Goal: Task Accomplishment & Management: Complete application form

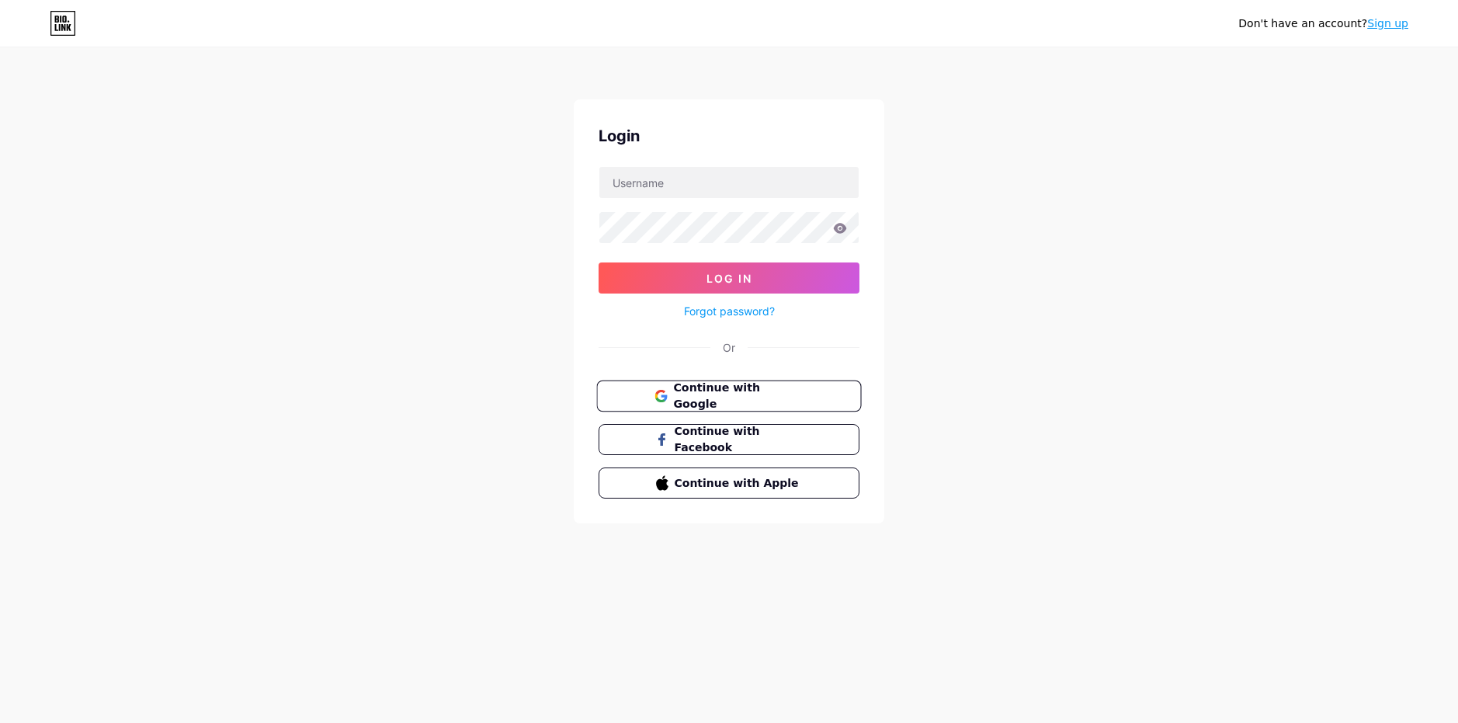
click at [764, 393] on span "Continue with Google" at bounding box center [738, 396] width 130 height 33
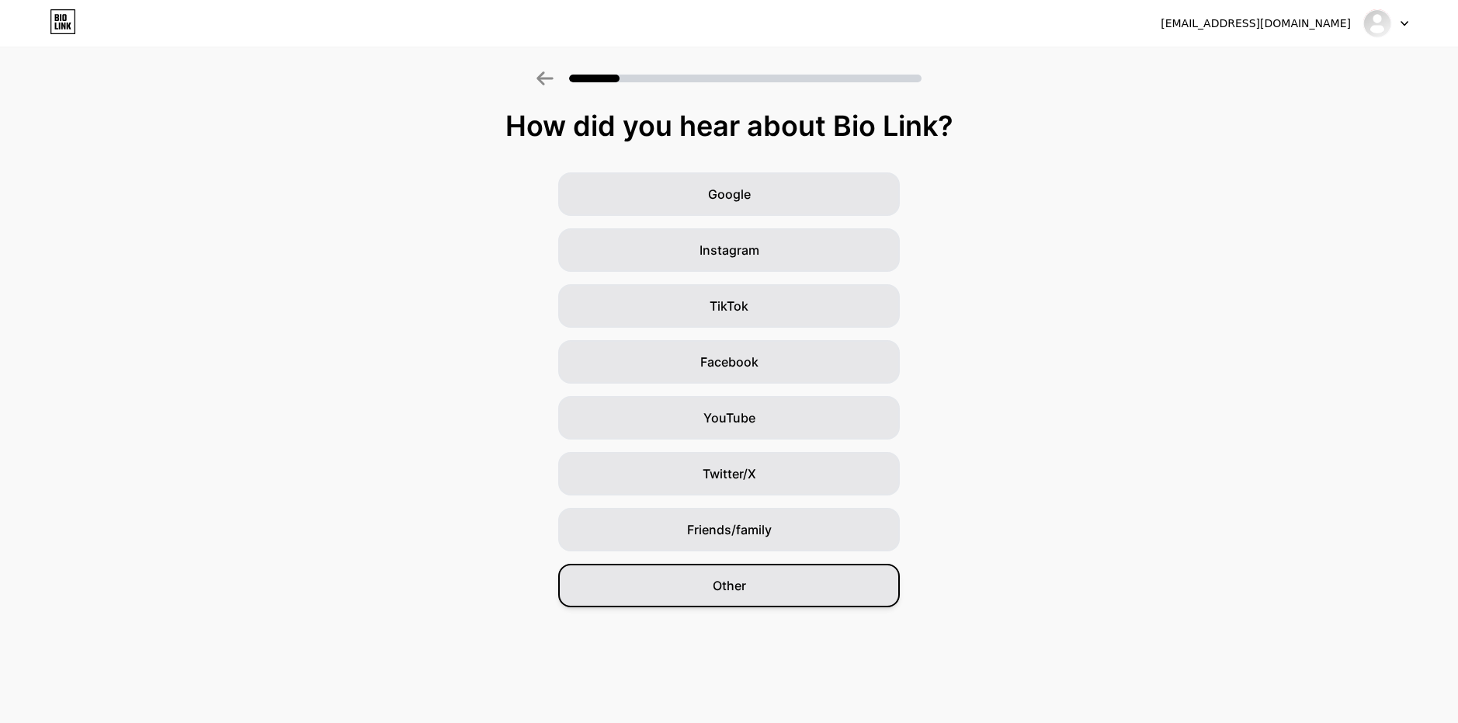
click at [783, 592] on div "Other" at bounding box center [729, 585] width 342 height 43
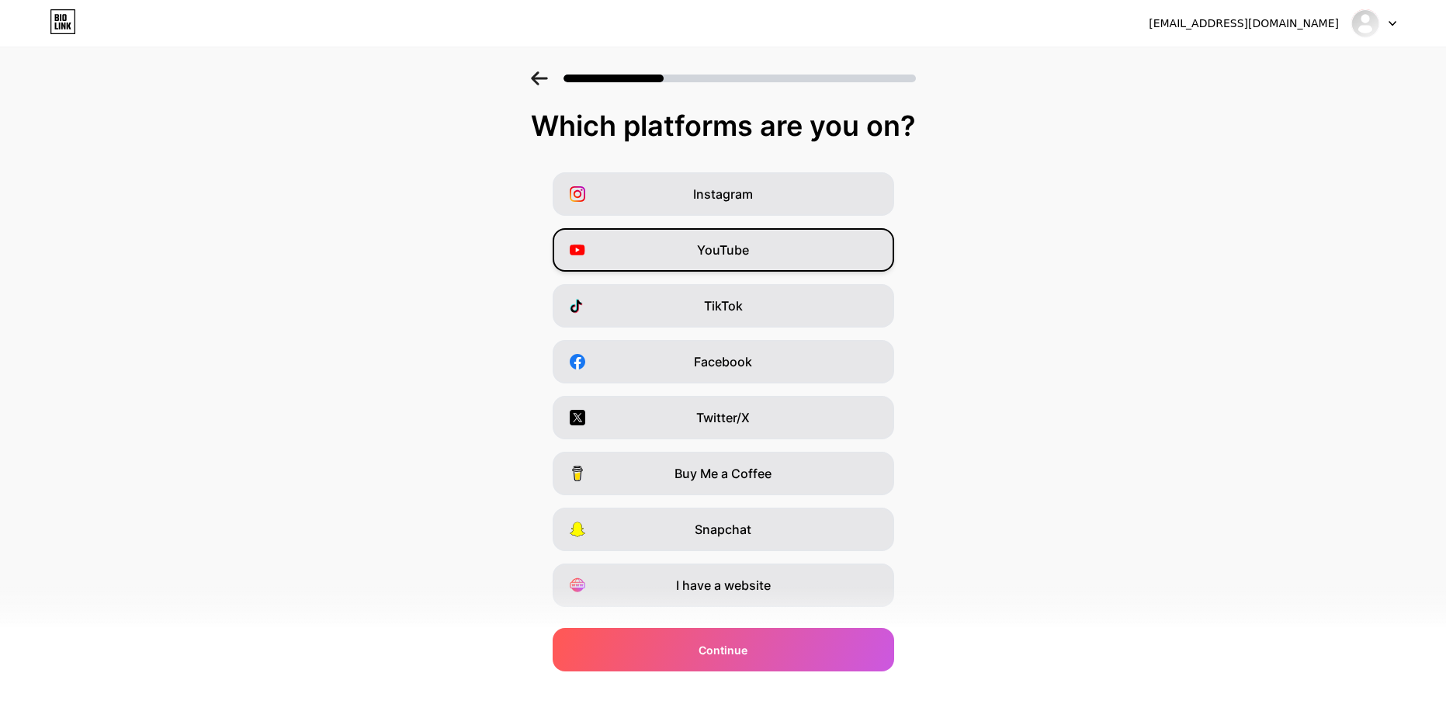
click at [793, 260] on div "YouTube" at bounding box center [724, 249] width 342 height 43
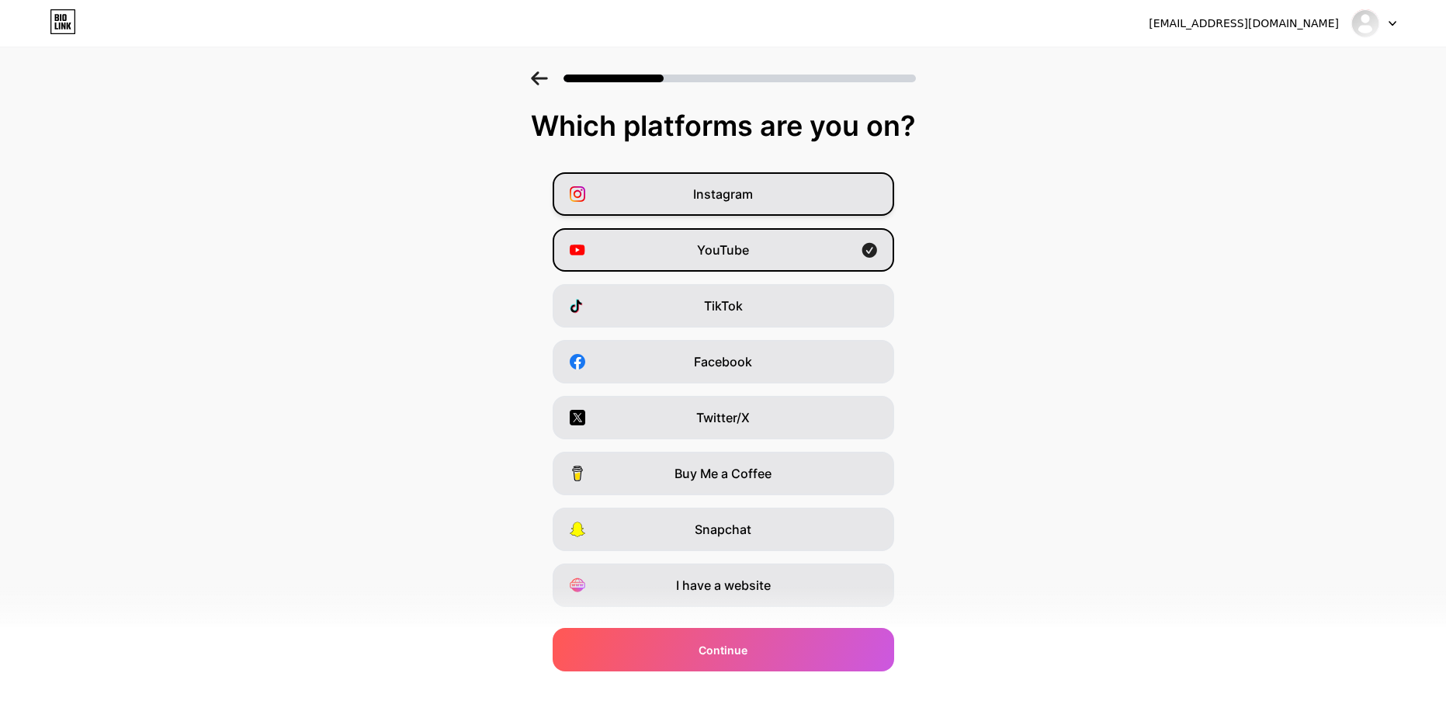
click at [798, 197] on div "Instagram" at bounding box center [724, 193] width 342 height 43
click at [785, 297] on div "TikTok" at bounding box center [724, 305] width 342 height 43
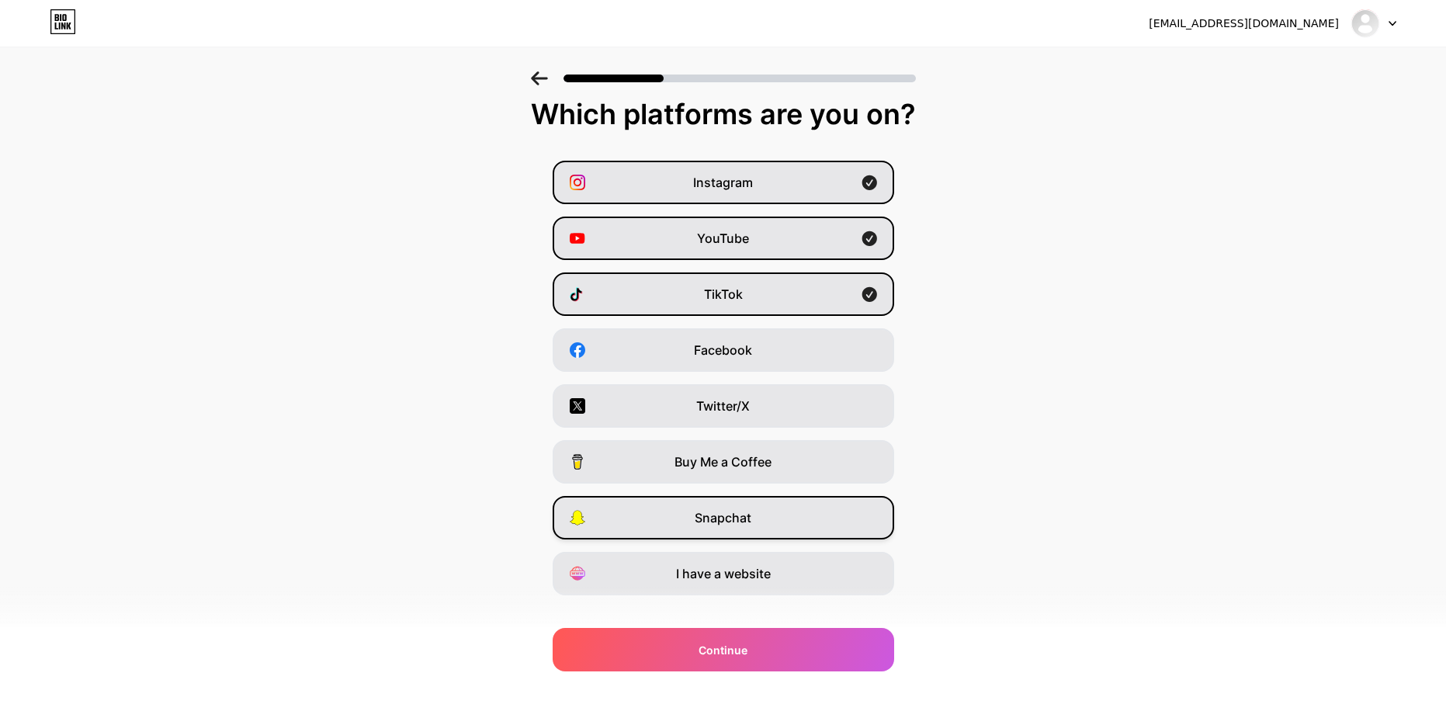
scroll to position [36, 0]
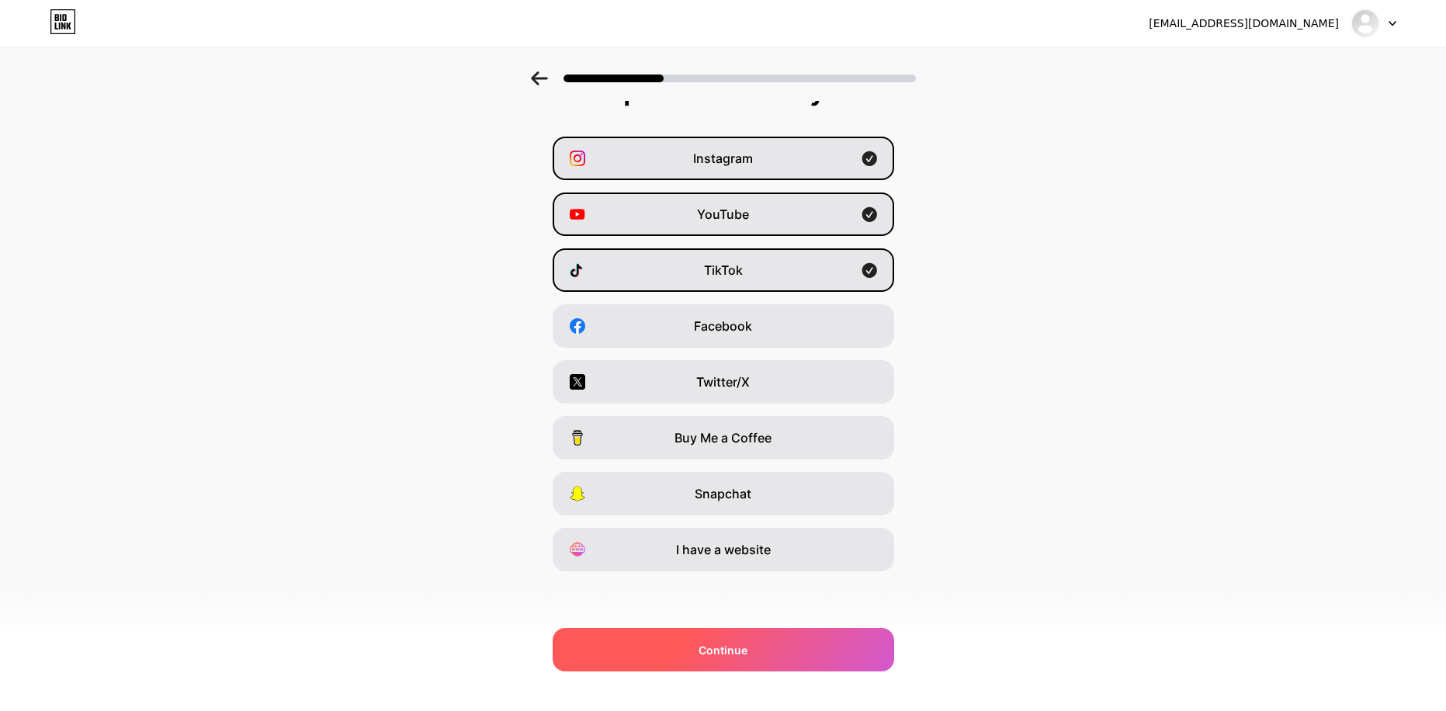
click at [783, 661] on div "Continue" at bounding box center [724, 649] width 342 height 43
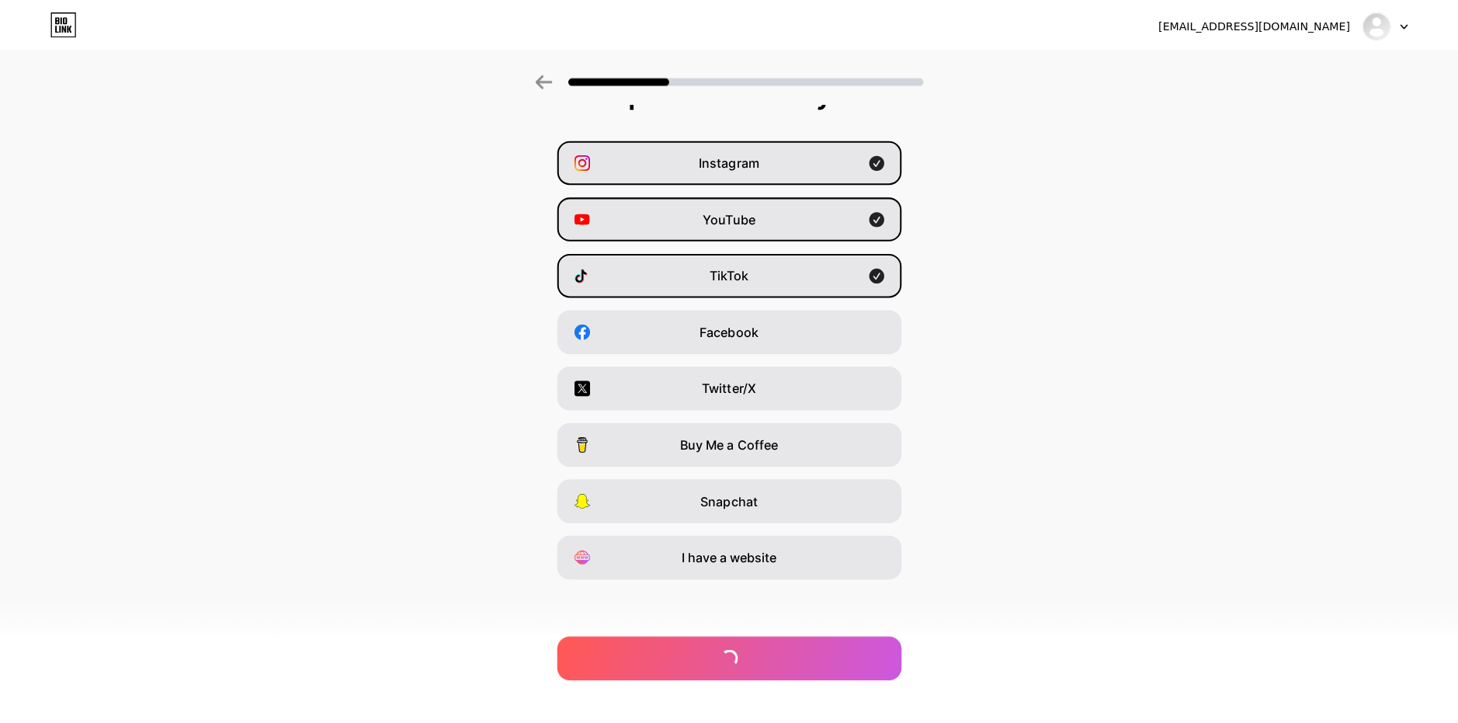
scroll to position [0, 0]
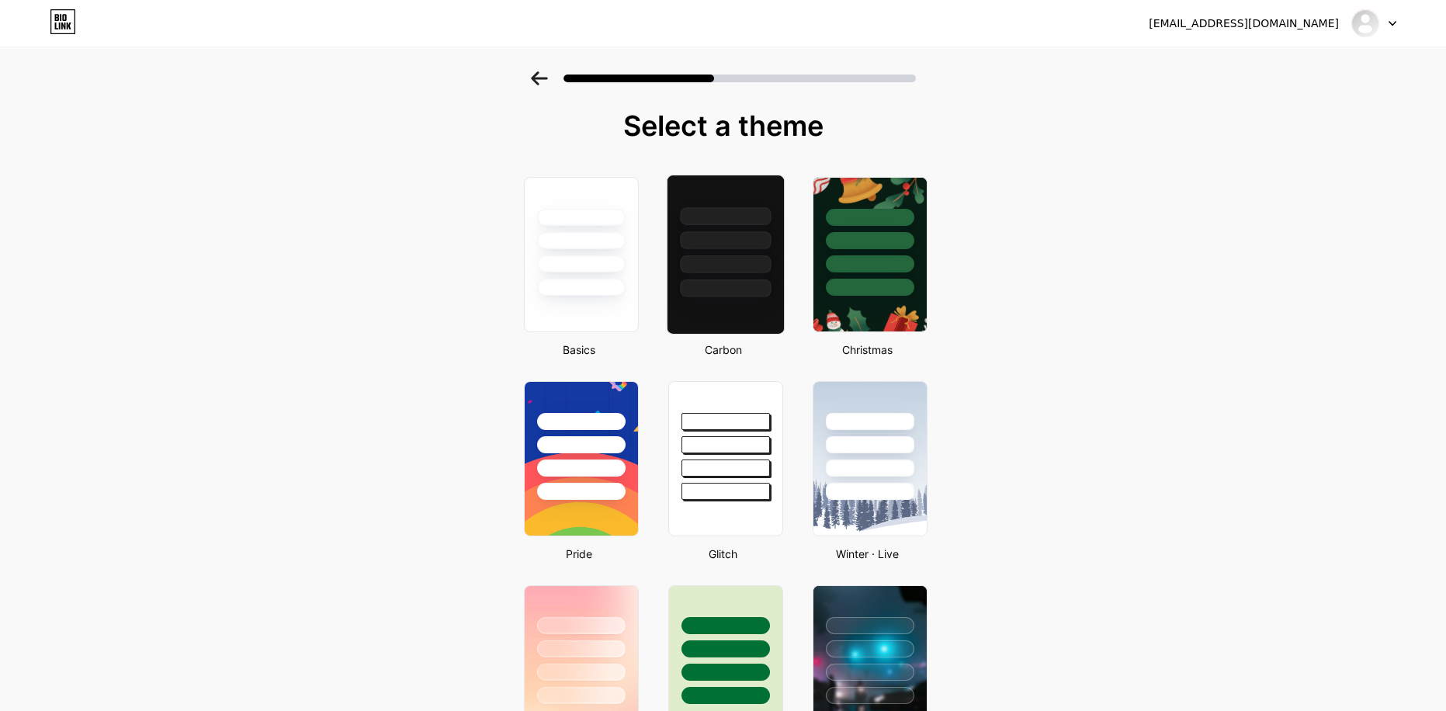
click at [705, 290] on div at bounding box center [725, 288] width 91 height 18
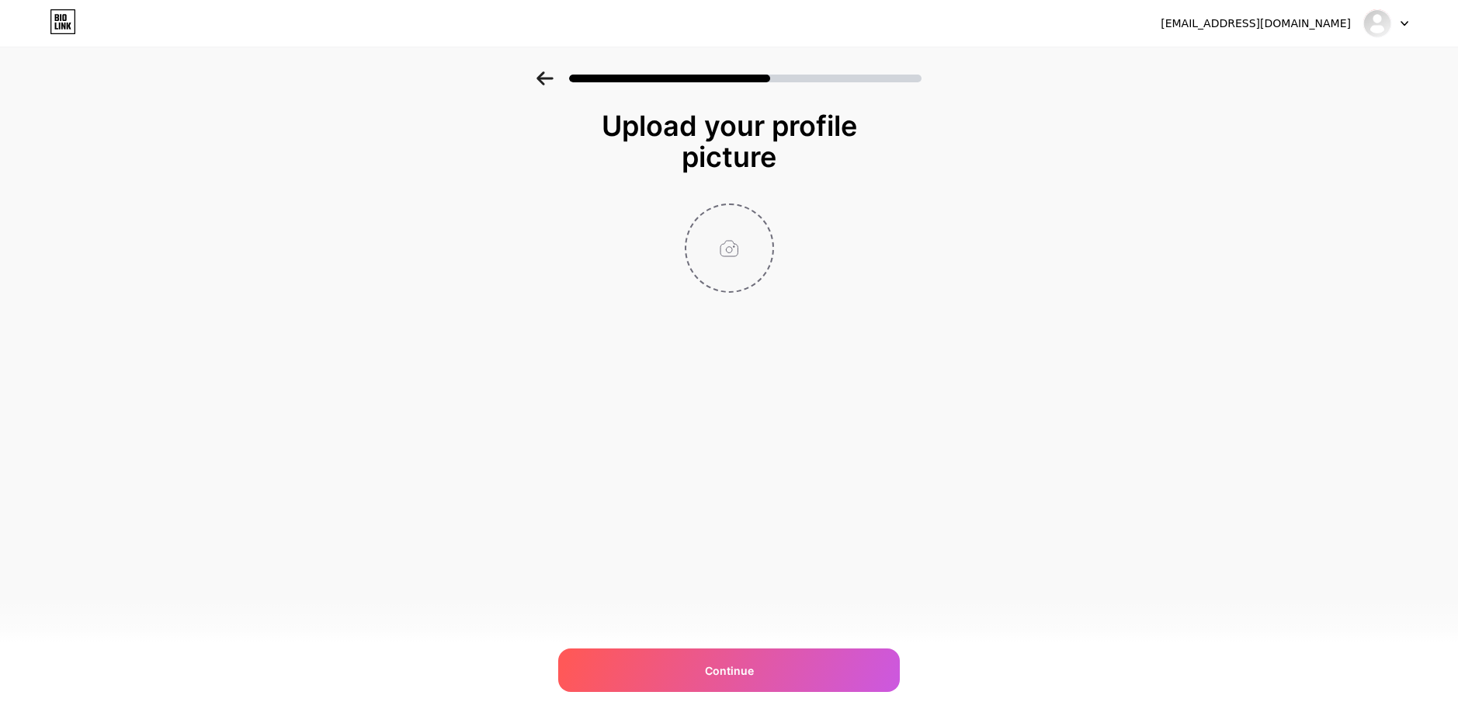
click at [732, 240] on input "file" at bounding box center [729, 248] width 86 height 86
type input "C:\fakepath\[PERSON_NAME]_with_Al_Hilal,_3_October_2023_-_03_(cropped).jpg"
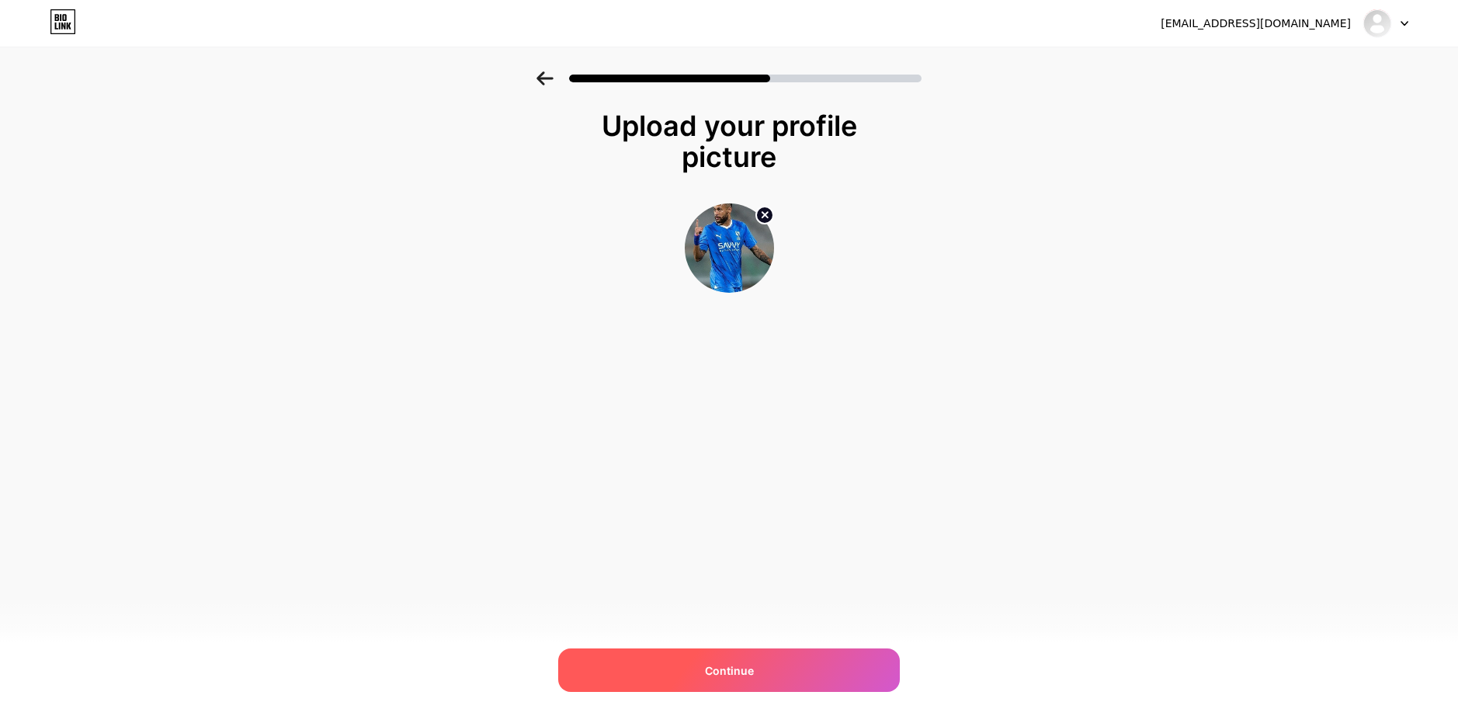
click at [782, 687] on div "Continue" at bounding box center [729, 669] width 342 height 43
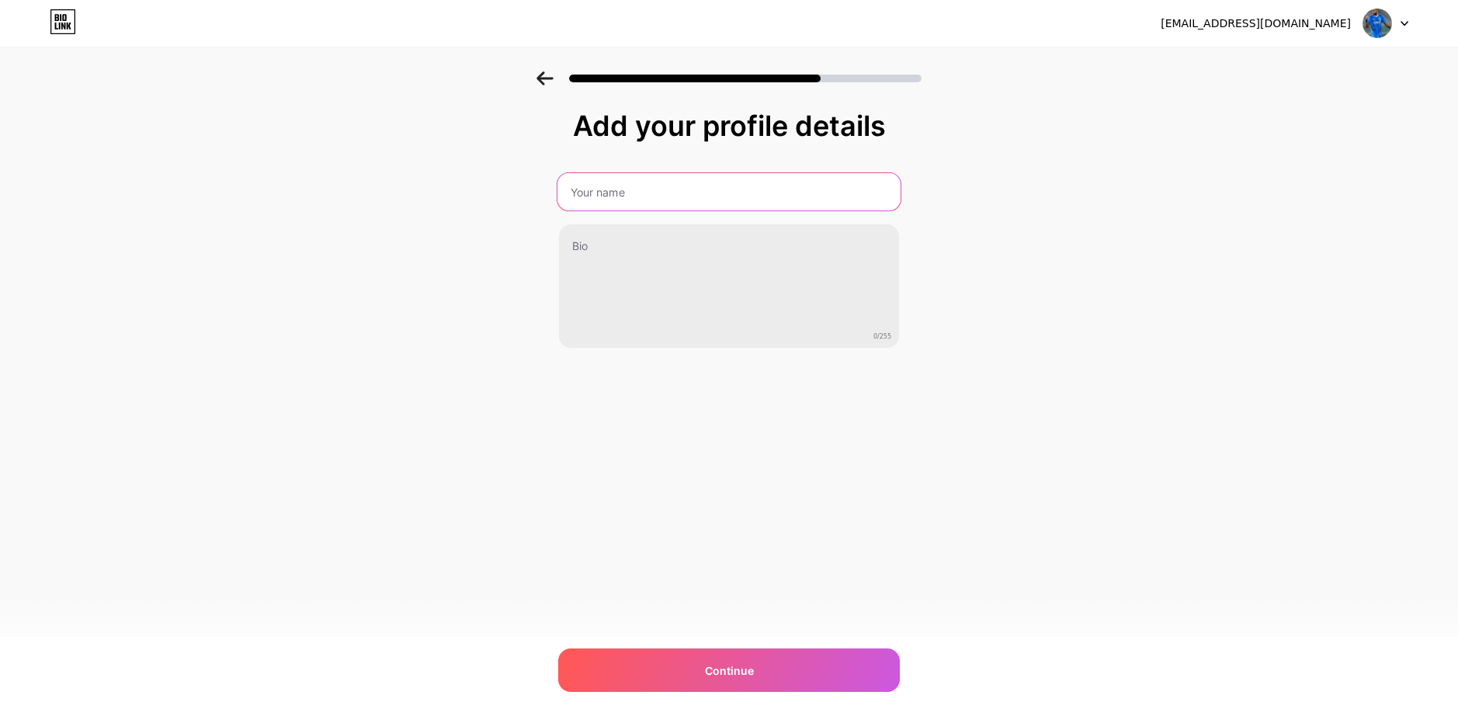
click at [606, 210] on input "text" at bounding box center [728, 191] width 343 height 37
click at [623, 223] on div "0/255" at bounding box center [729, 260] width 342 height 176
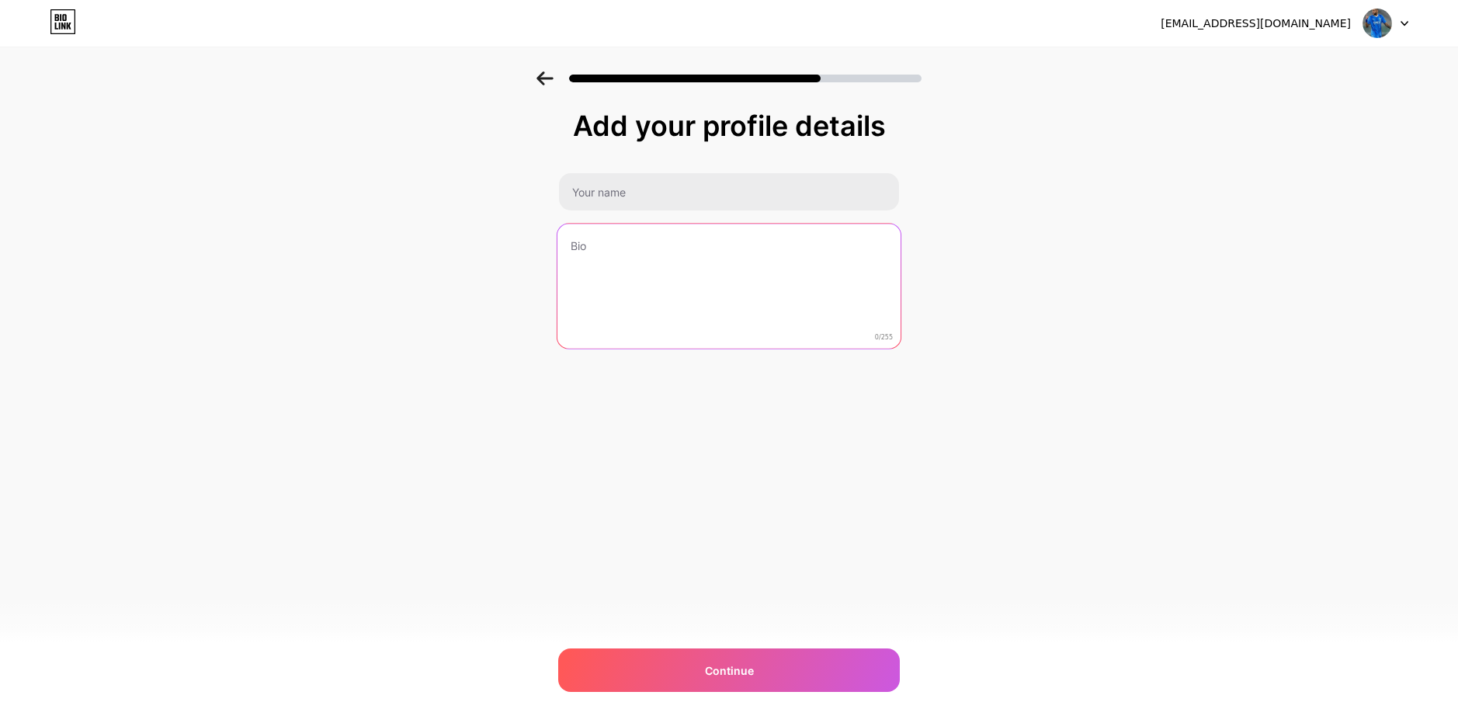
click at [651, 229] on textarea at bounding box center [728, 287] width 343 height 127
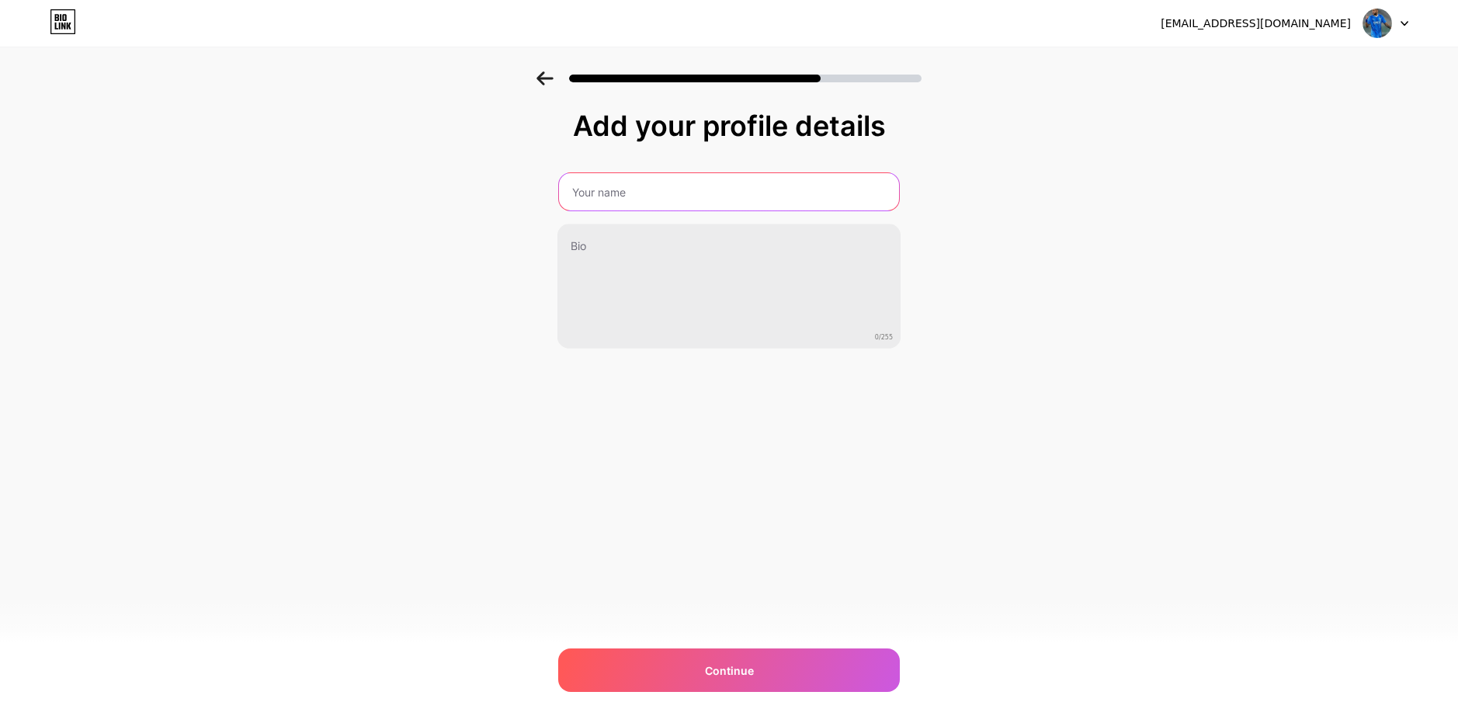
click at [642, 202] on input "text" at bounding box center [729, 191] width 340 height 37
type input "Jolix_044"
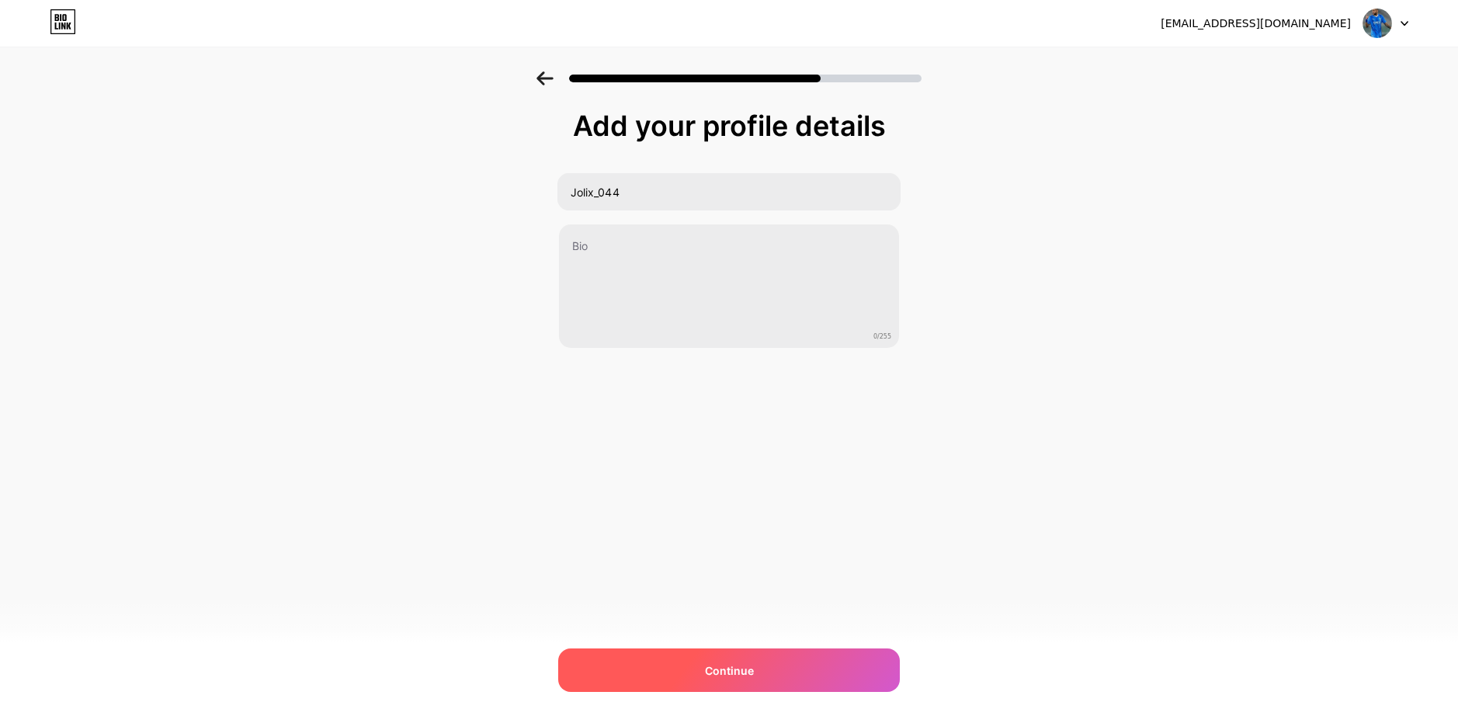
click at [787, 675] on div "Continue" at bounding box center [729, 669] width 342 height 43
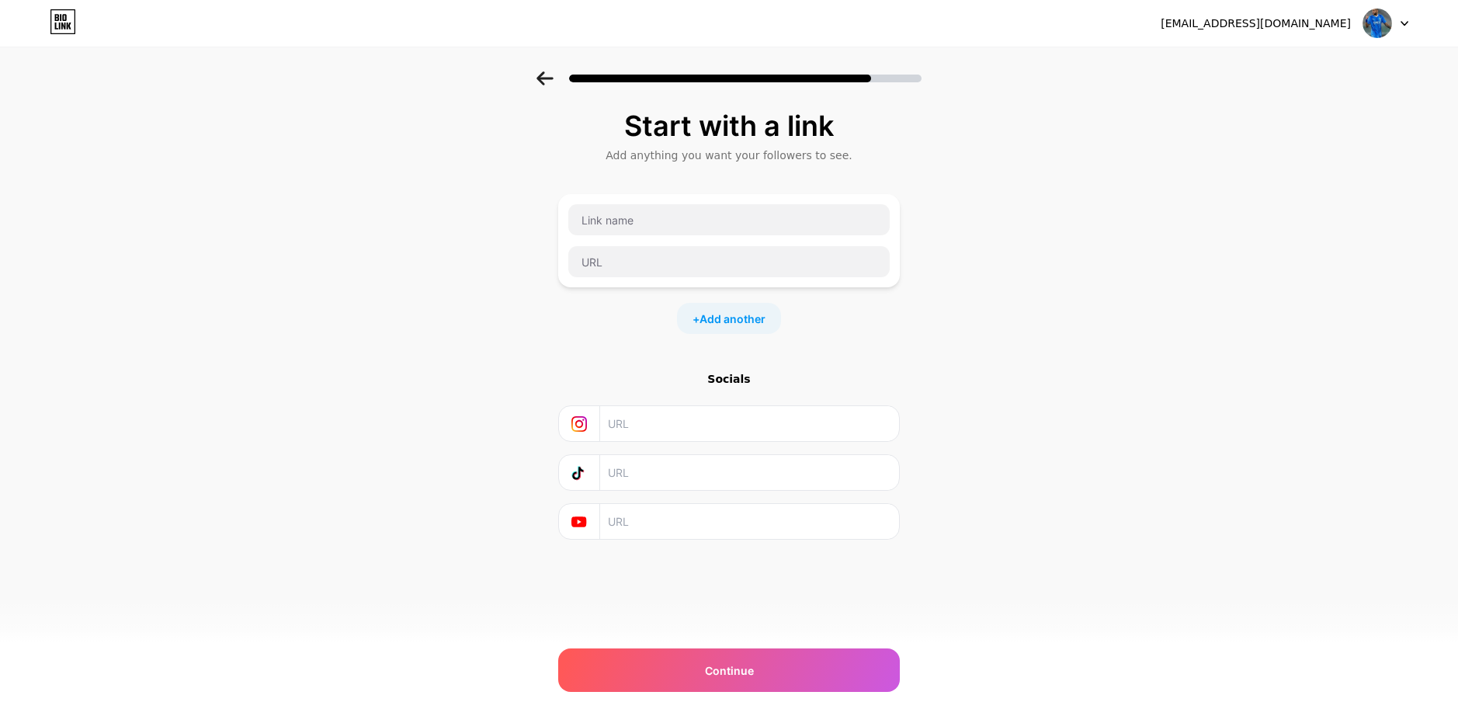
click at [668, 236] on div at bounding box center [729, 240] width 323 height 75
click at [668, 224] on input "text" at bounding box center [728, 219] width 321 height 31
click at [631, 417] on input "text" at bounding box center [749, 423] width 282 height 35
click at [645, 486] on input "text" at bounding box center [749, 472] width 282 height 35
click at [651, 517] on input "text" at bounding box center [749, 521] width 282 height 35
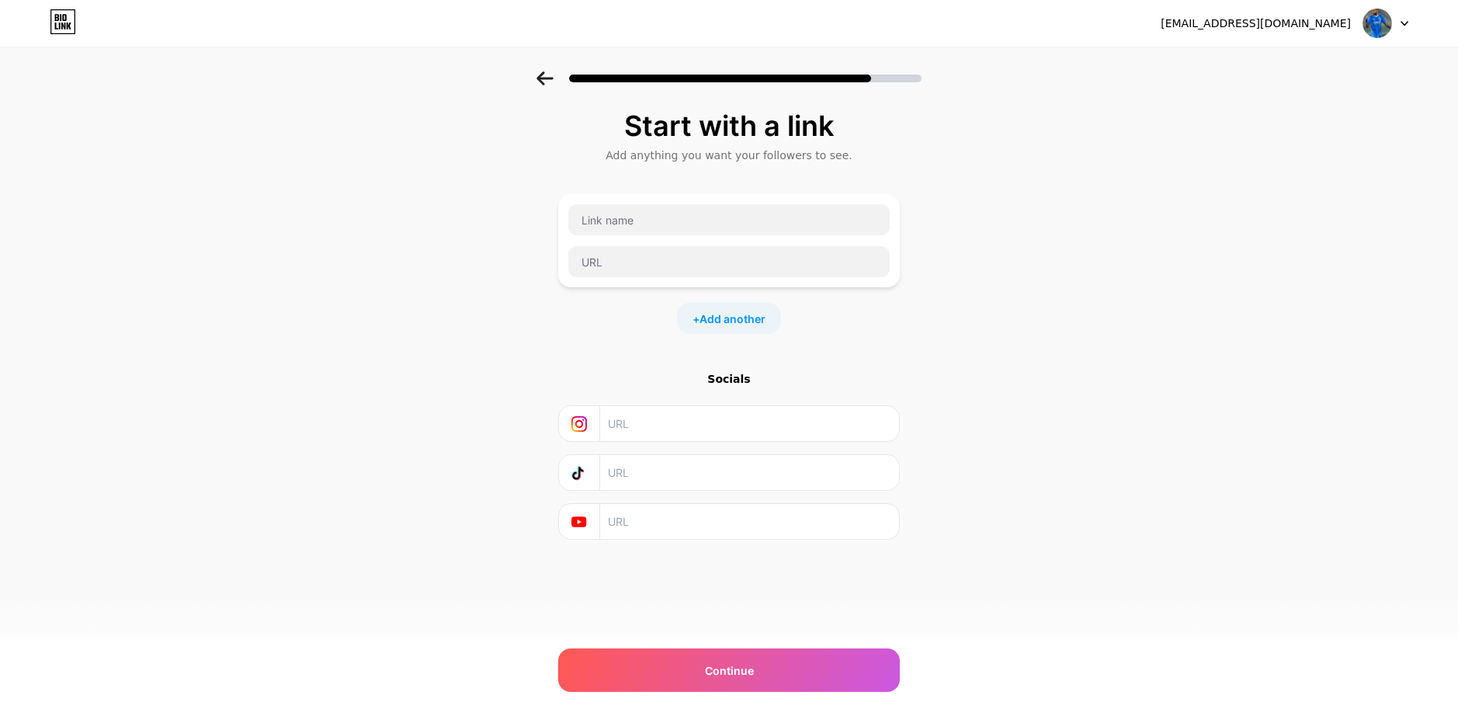
paste input "[URL][DOMAIN_NAME]"
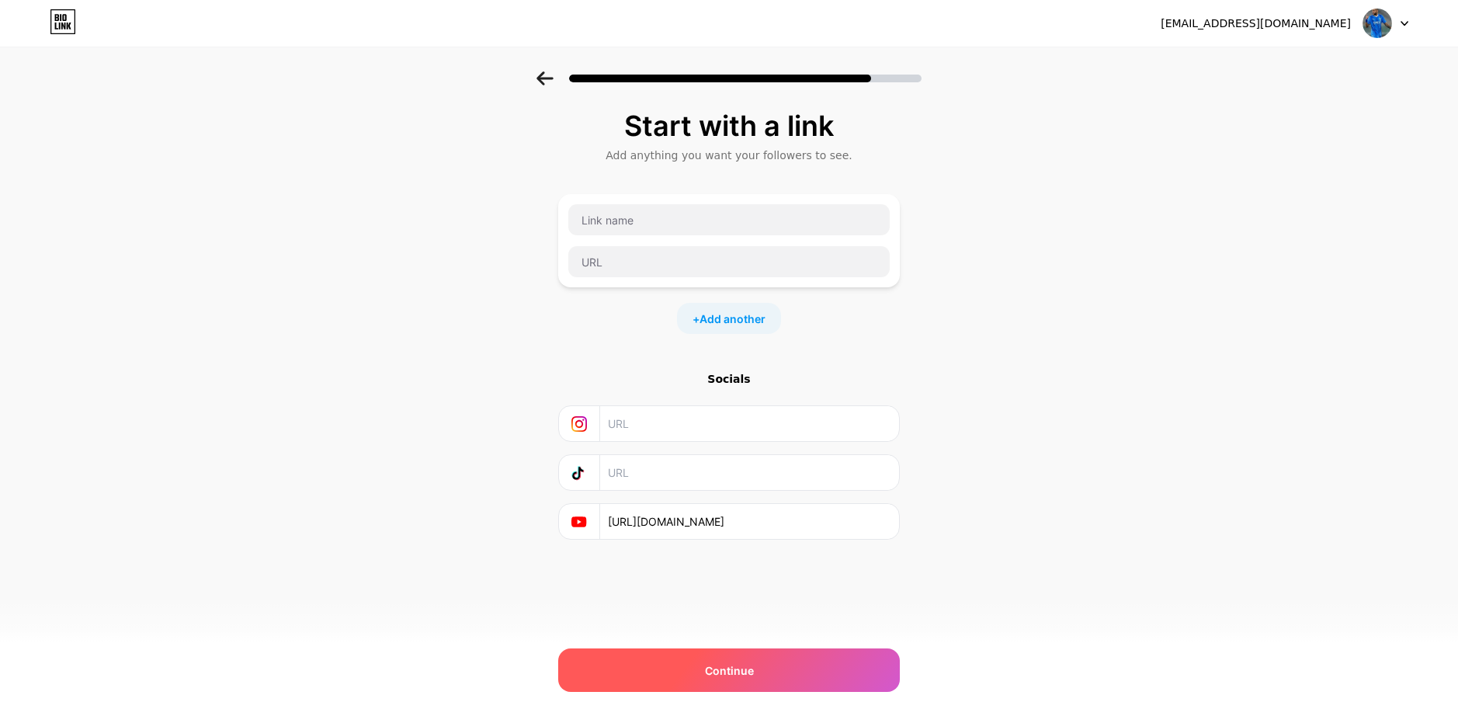
type input "[URL][DOMAIN_NAME]"
click at [734, 662] on span "Continue" at bounding box center [729, 670] width 49 height 16
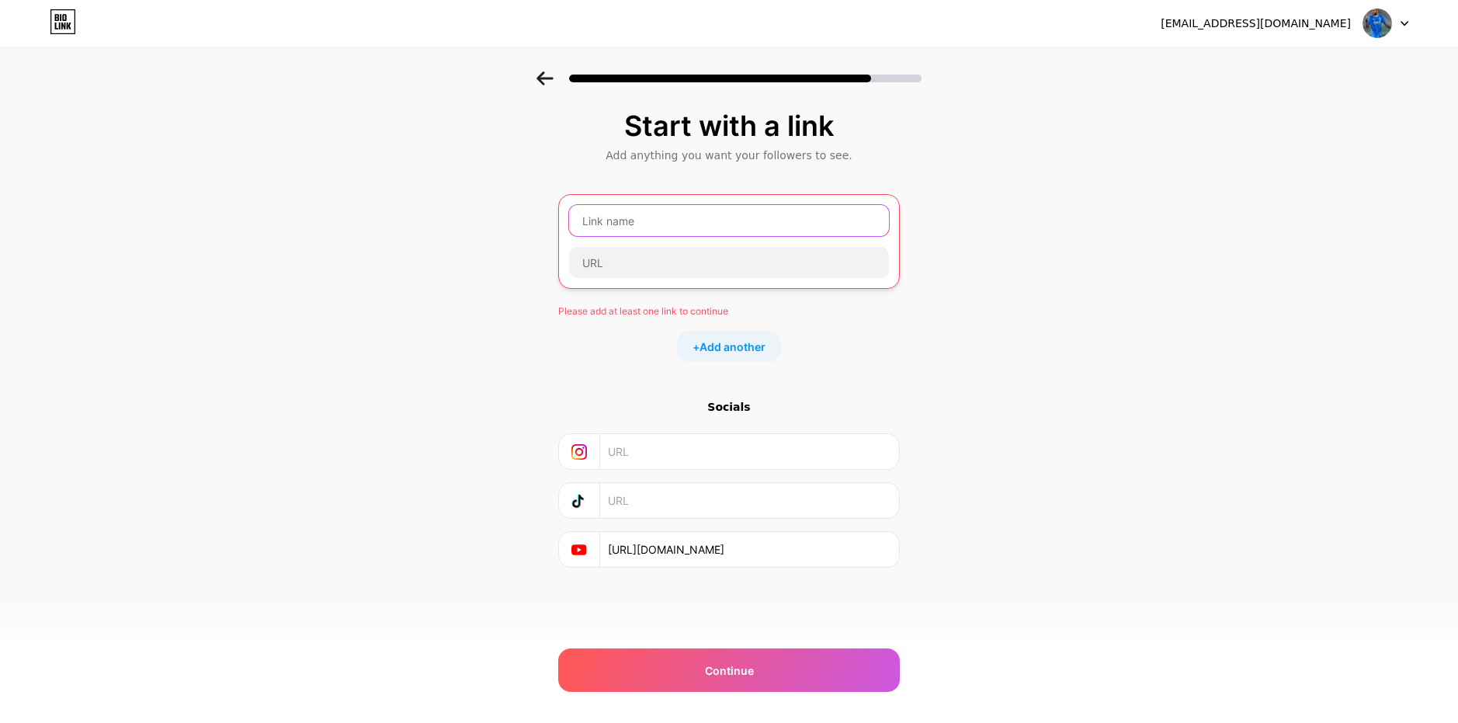
click at [671, 228] on input "text" at bounding box center [729, 220] width 320 height 31
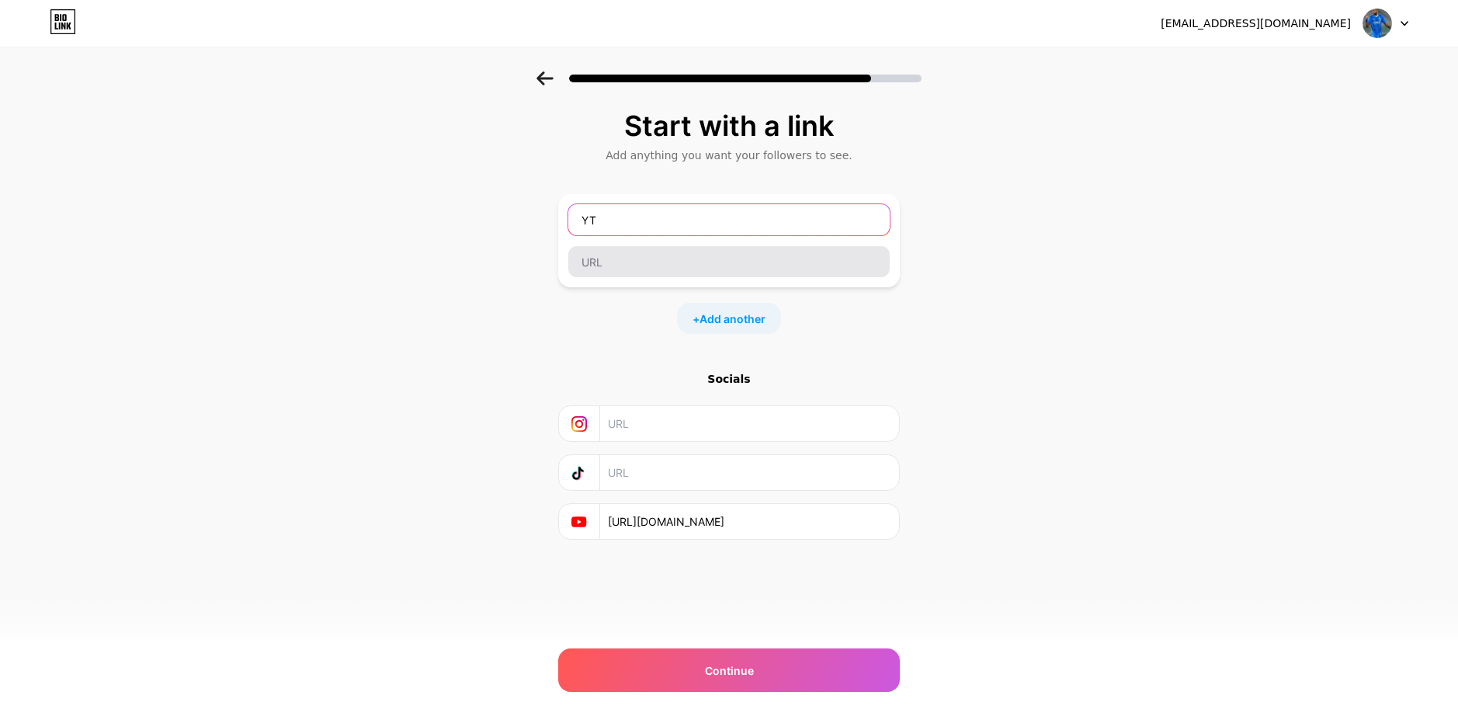
type input "YT"
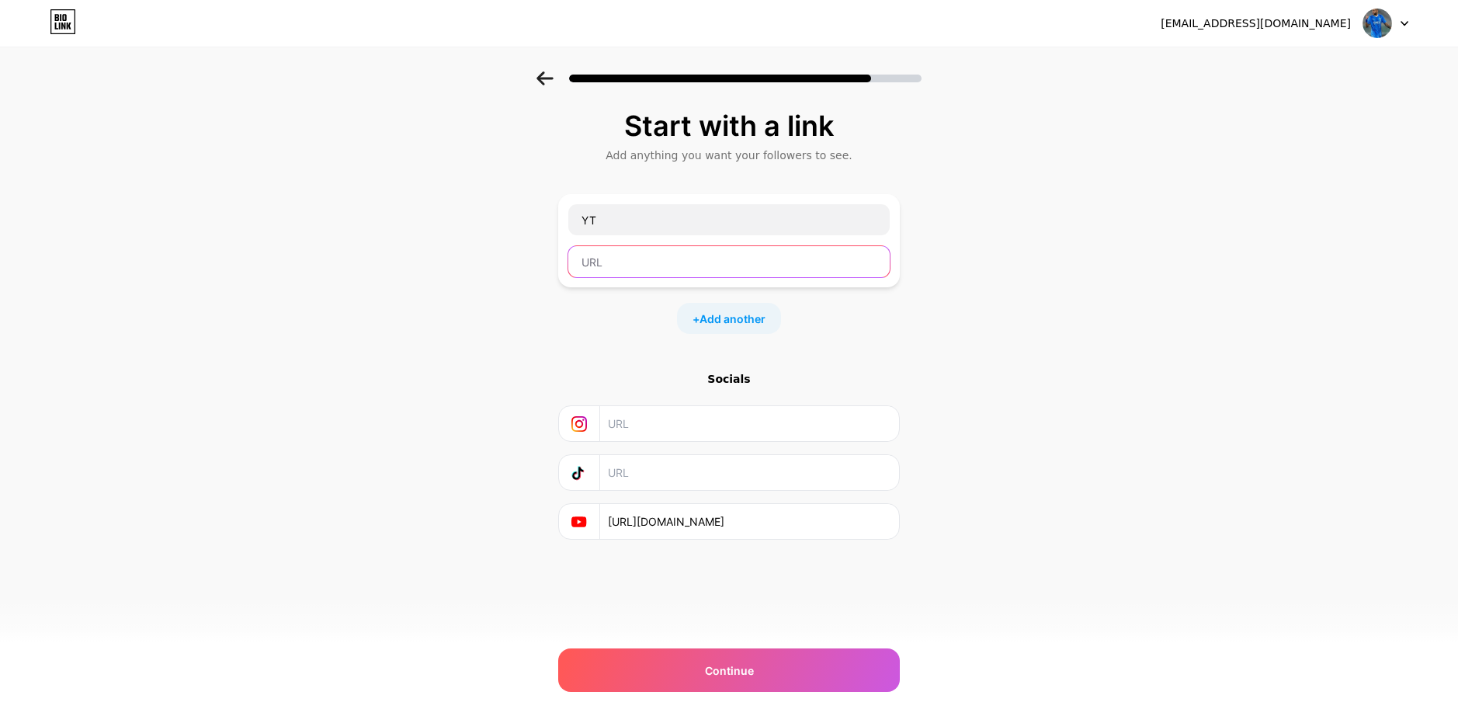
click at [643, 265] on input "text" at bounding box center [728, 261] width 321 height 31
paste input "[URL][DOMAIN_NAME]"
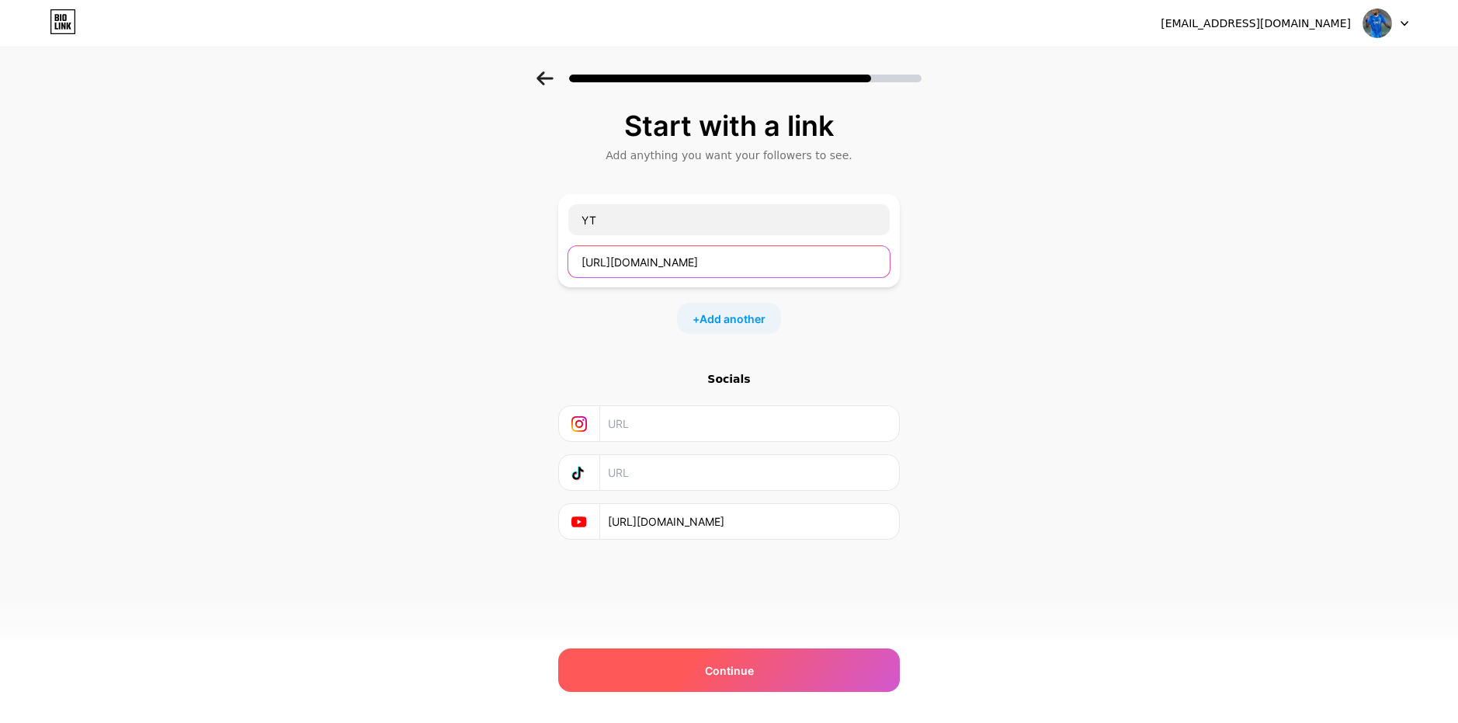
type input "[URL][DOMAIN_NAME]"
click at [790, 662] on div "Continue" at bounding box center [729, 669] width 342 height 43
click at [772, 667] on div "Continue" at bounding box center [729, 669] width 342 height 43
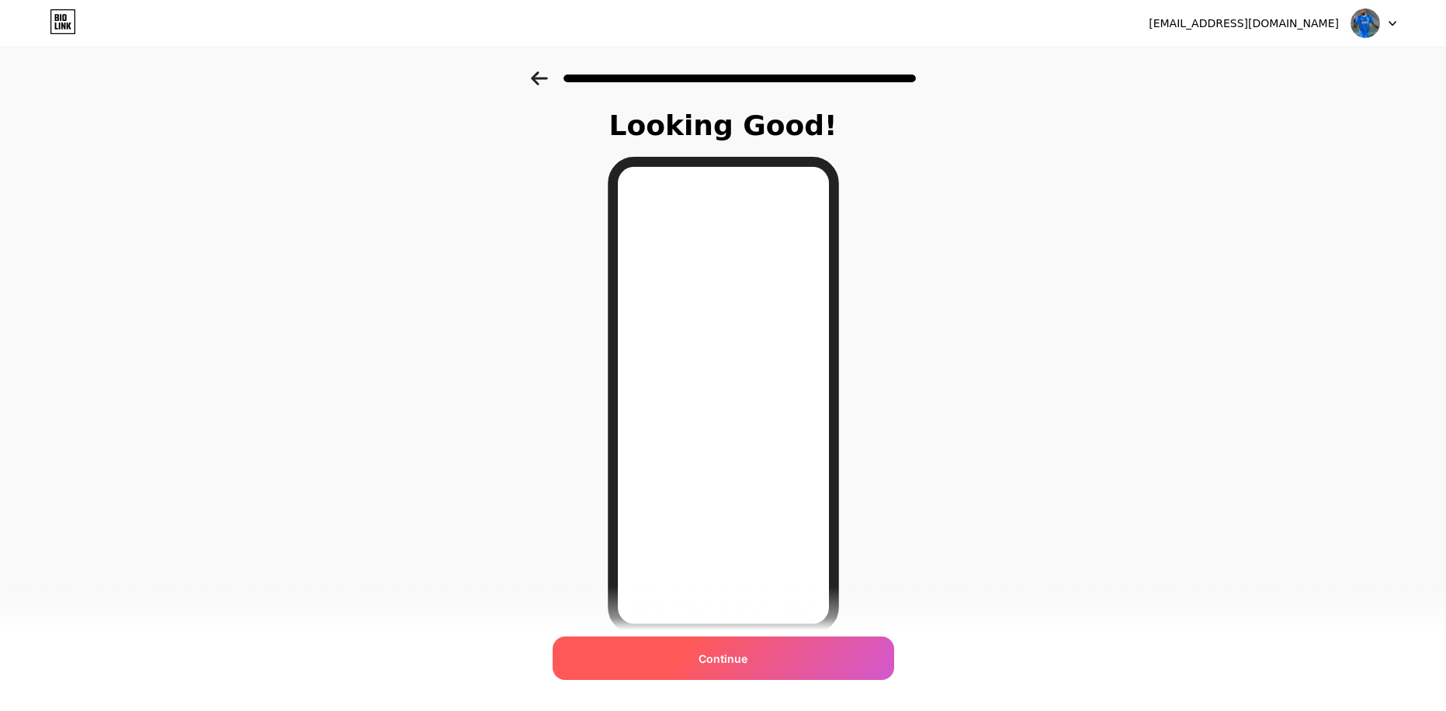
click at [699, 658] on div "Continue" at bounding box center [724, 658] width 342 height 43
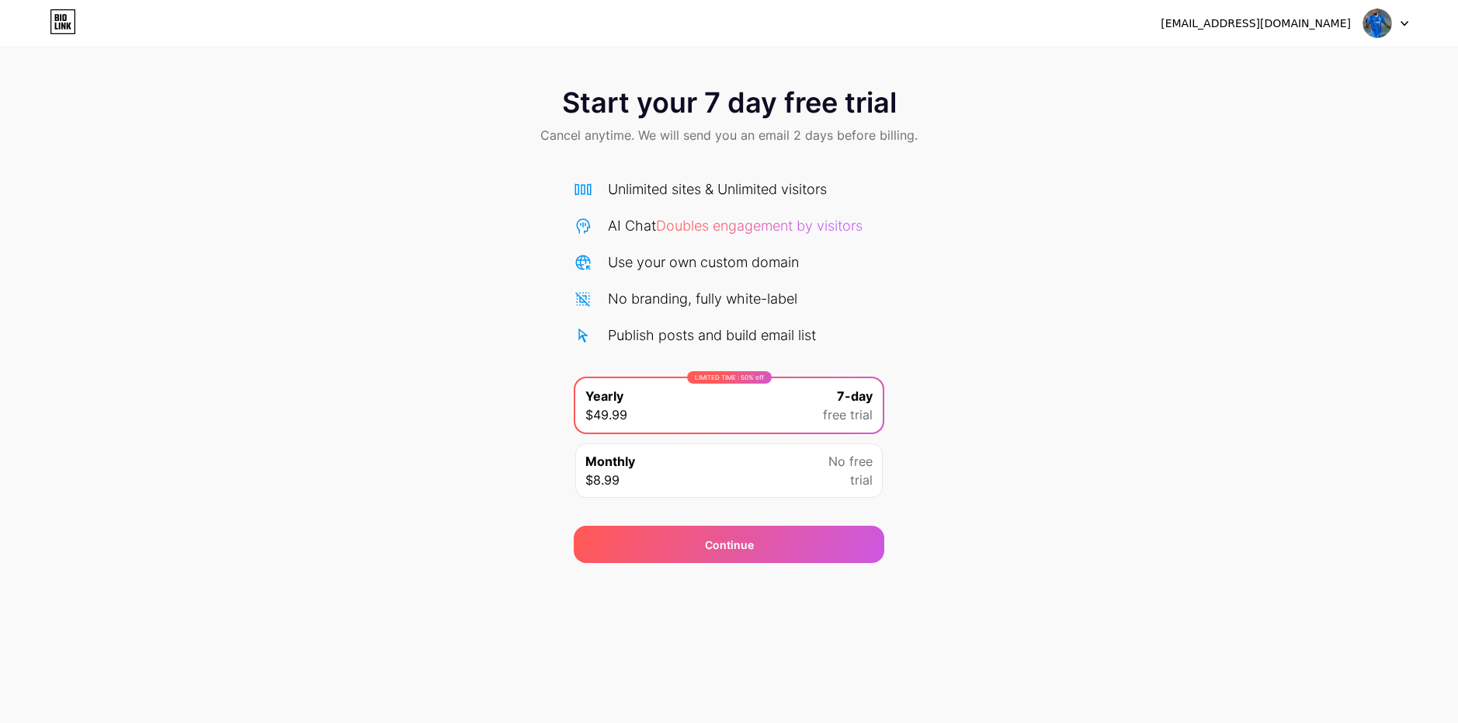
click at [1400, 11] on div at bounding box center [1385, 23] width 45 height 28
click at [1257, 61] on li "Logout" at bounding box center [1311, 64] width 193 height 42
